Goal: Entertainment & Leisure: Consume media (video, audio)

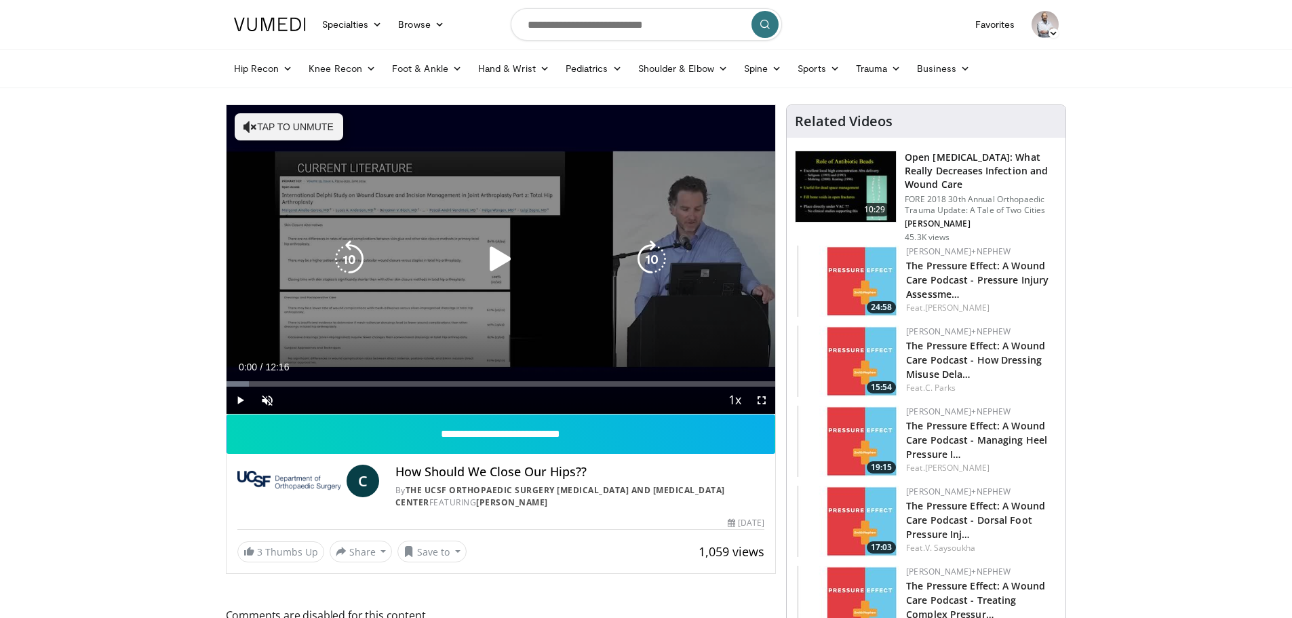
click at [493, 260] on icon "Video Player" at bounding box center [500, 259] width 38 height 38
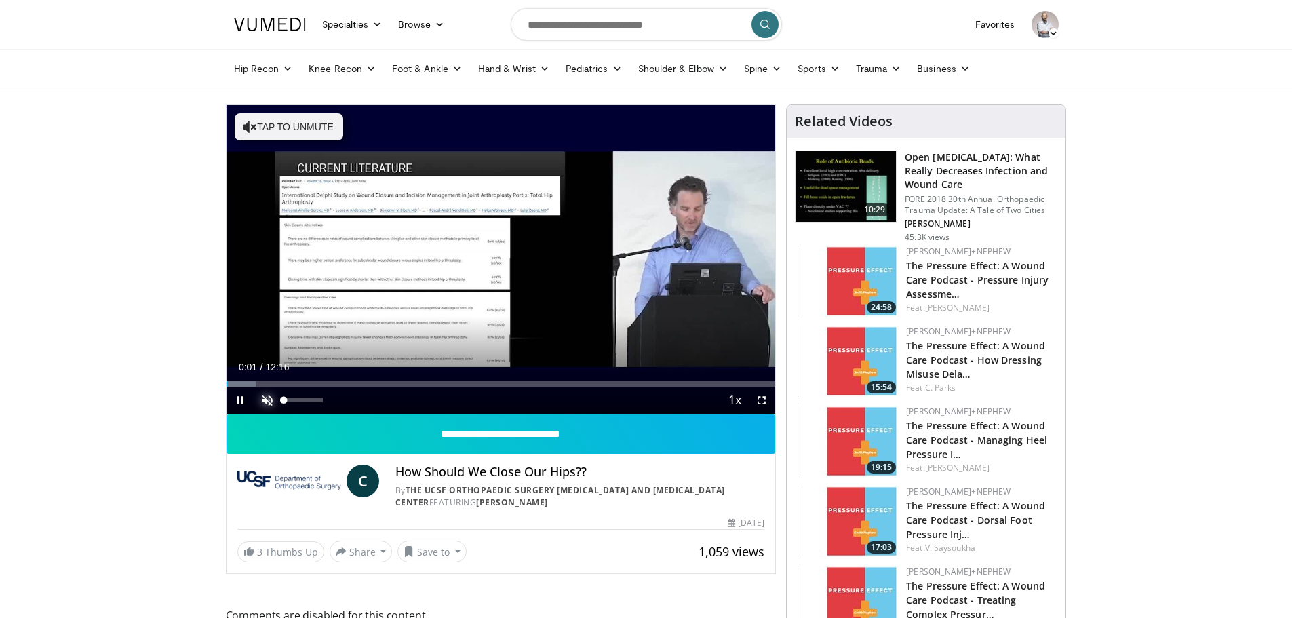
click at [267, 405] on span "Video Player" at bounding box center [267, 400] width 27 height 27
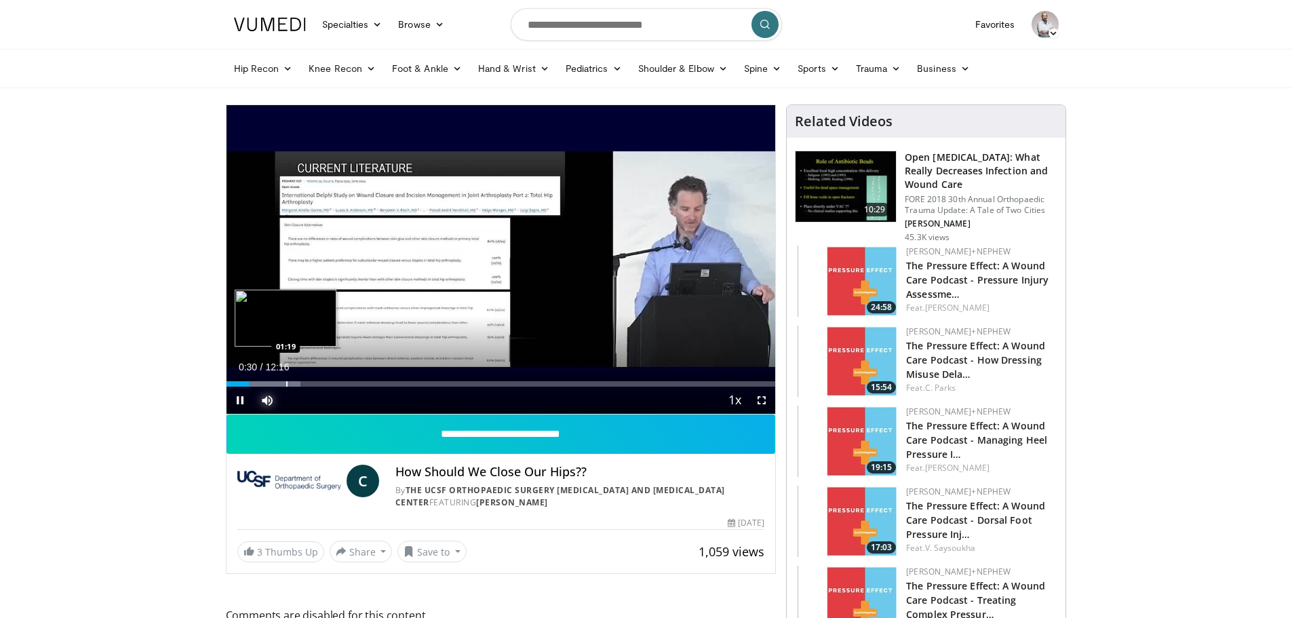
click at [286, 384] on div "Progress Bar" at bounding box center [286, 383] width 1 height 5
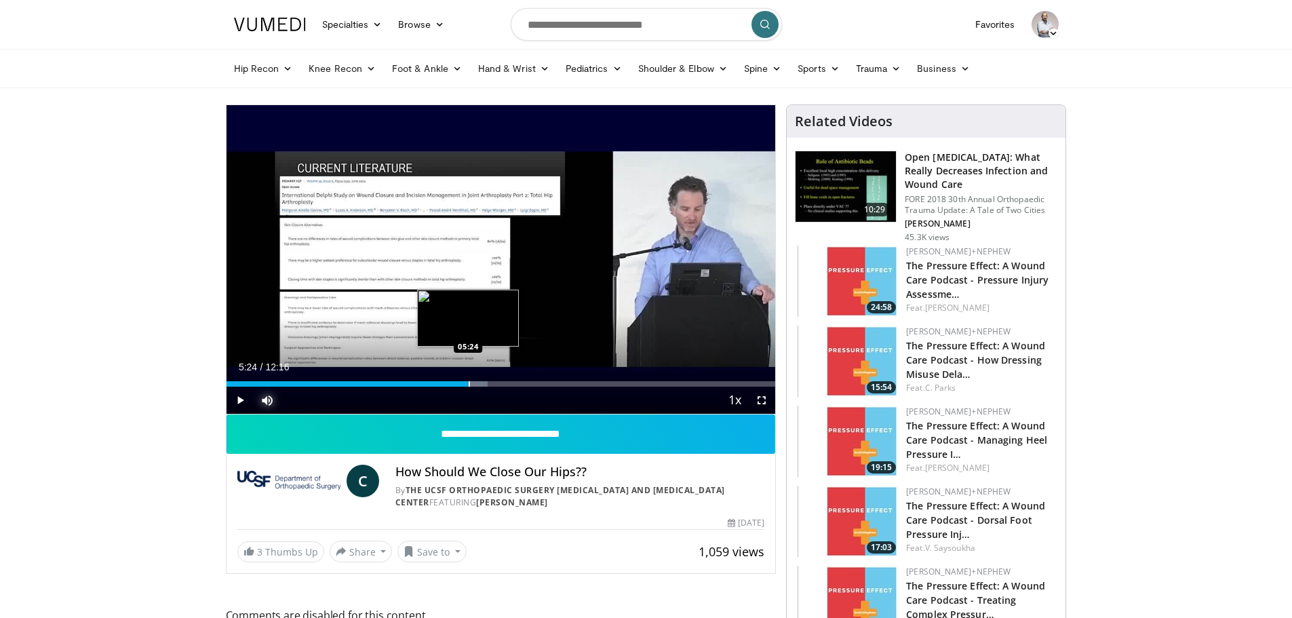
click at [468, 378] on div "Loaded : 47.60% 05:24 05:24" at bounding box center [501, 380] width 549 height 13
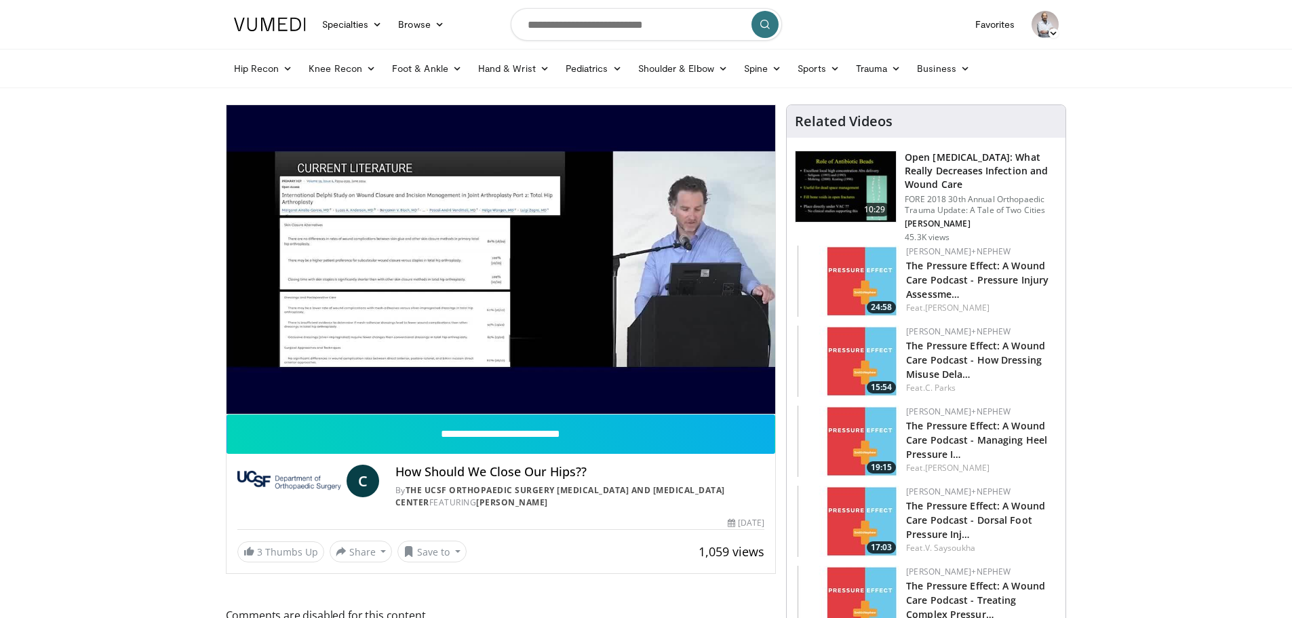
drag, startPoint x: 468, startPoint y: 378, endPoint x: 0, endPoint y: 327, distance: 470.8
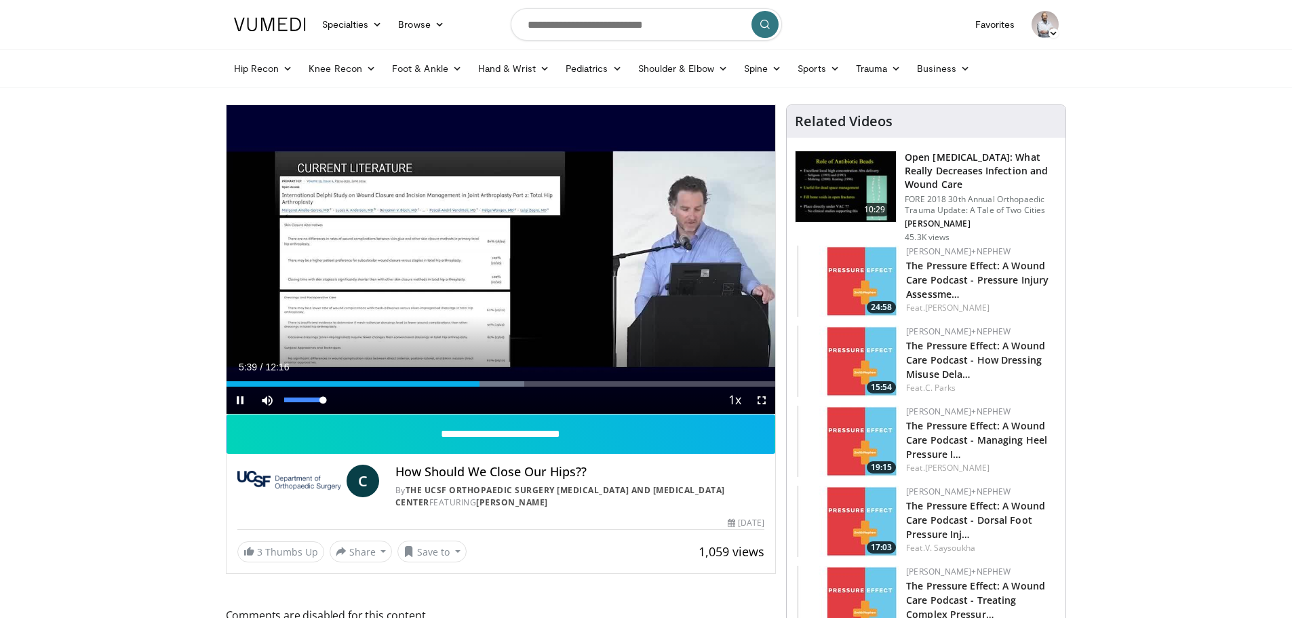
drag, startPoint x: 322, startPoint y: 401, endPoint x: 334, endPoint y: 401, distance: 11.5
click at [334, 401] on div "Mute 100%" at bounding box center [301, 400] width 95 height 27
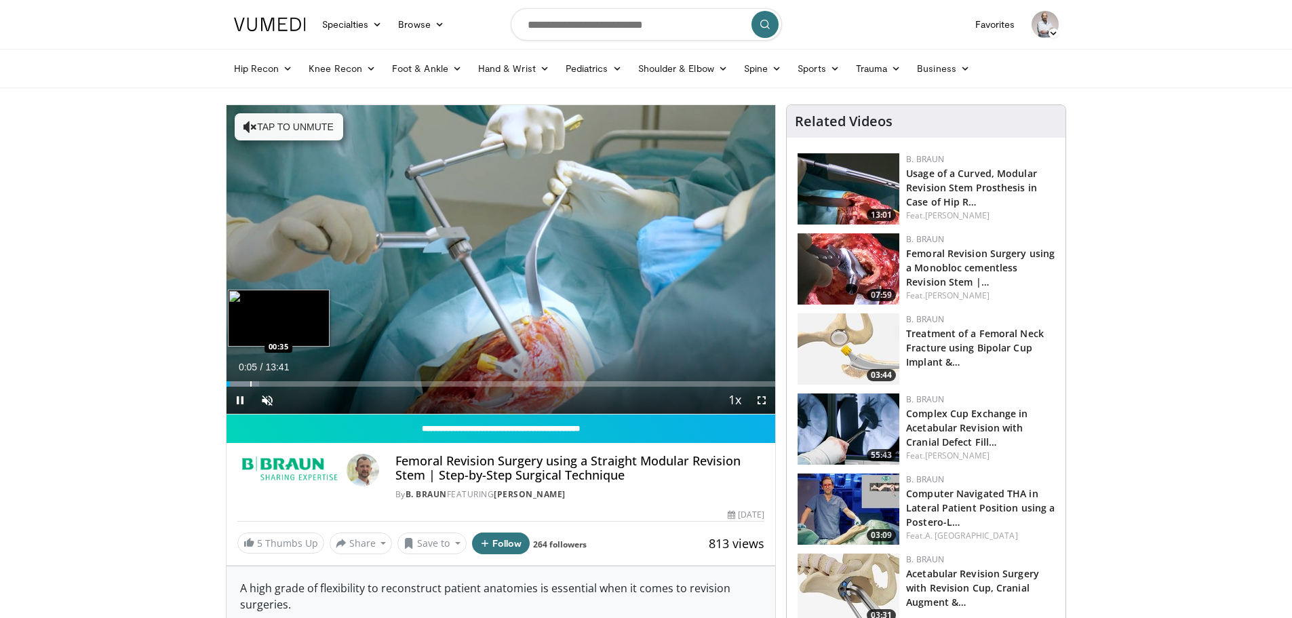
click at [250, 385] on div "Progress Bar" at bounding box center [250, 383] width 1 height 5
click at [264, 407] on span "Video Player" at bounding box center [267, 400] width 27 height 27
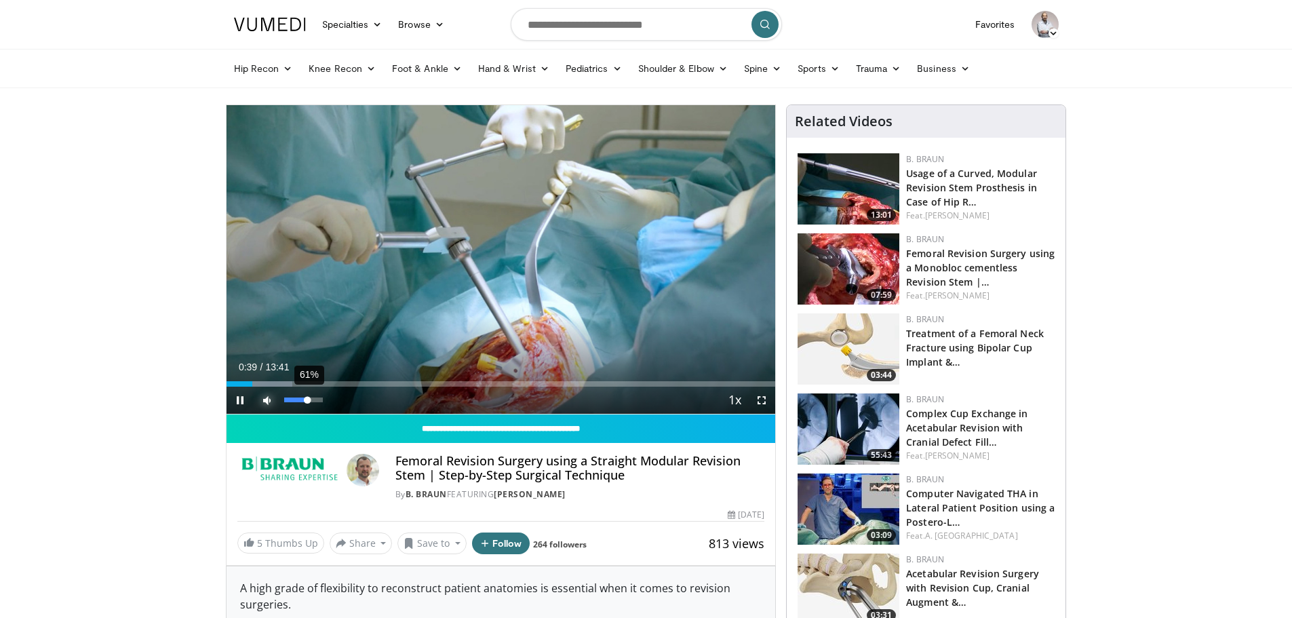
click at [308, 399] on div "61%" at bounding box center [303, 399] width 39 height 5
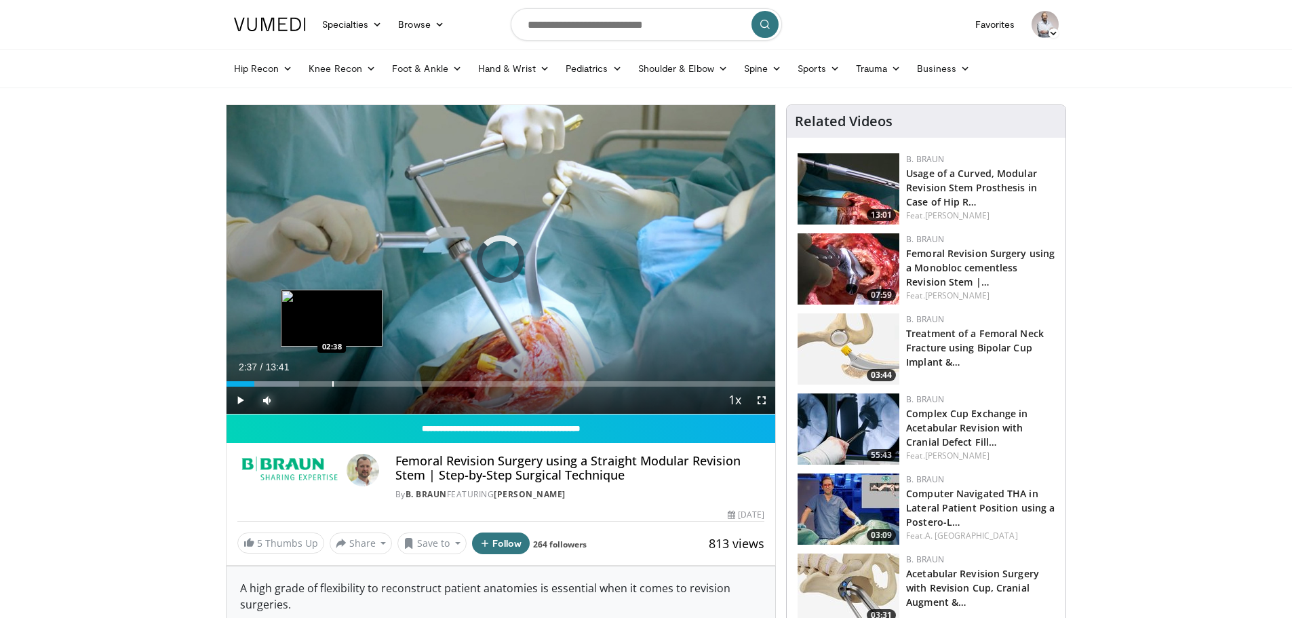
click at [332, 381] on div "Progress Bar" at bounding box center [332, 383] width 1 height 5
click at [322, 381] on div "02:39" at bounding box center [280, 383] width 106 height 5
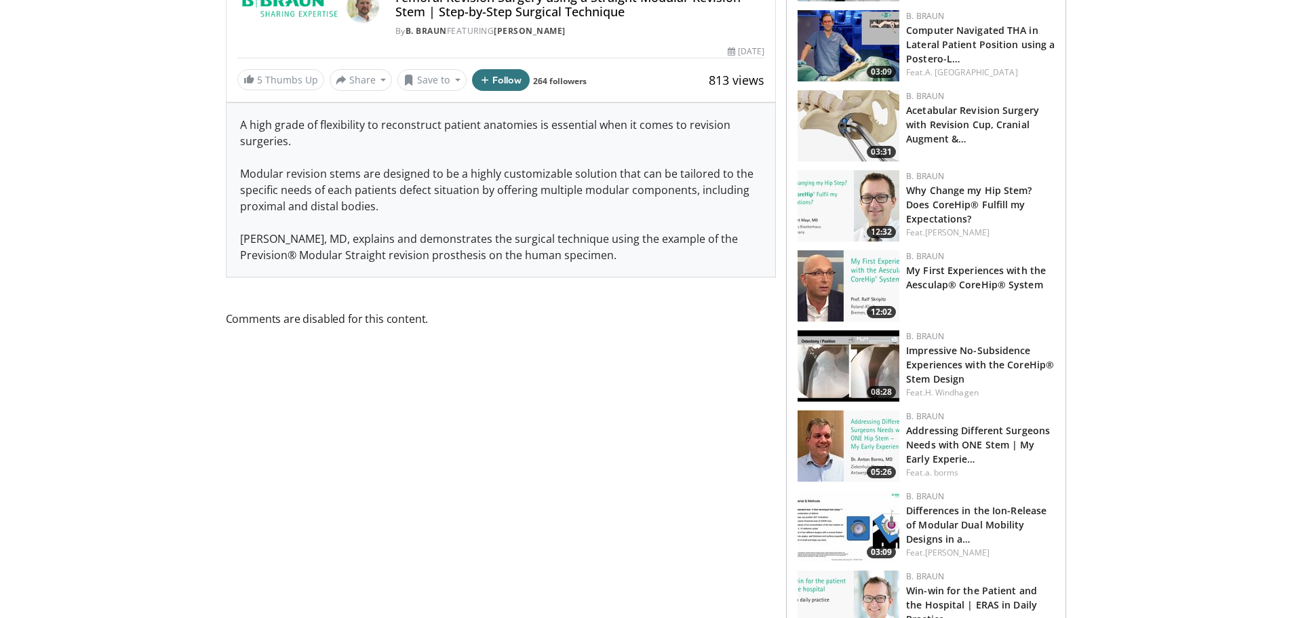
scroll to position [475, 0]
